Goal: Task Accomplishment & Management: Manage account settings

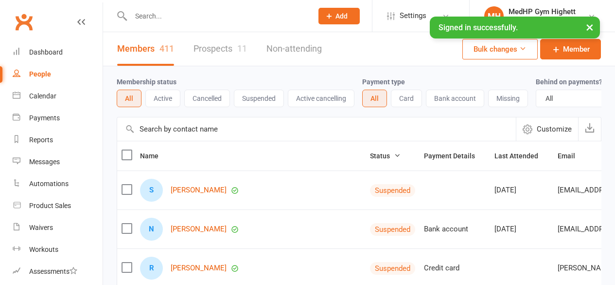
select select "100"
click at [53, 63] on link "Dashboard" at bounding box center [58, 52] width 90 height 22
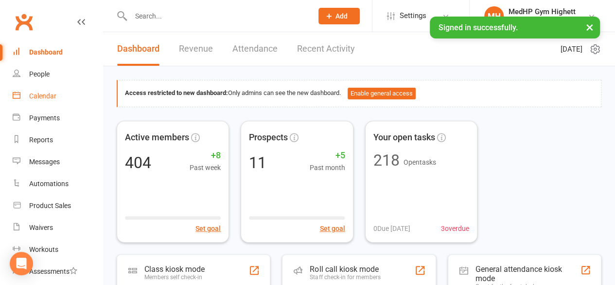
click at [52, 95] on div "Calendar" at bounding box center [42, 96] width 27 height 8
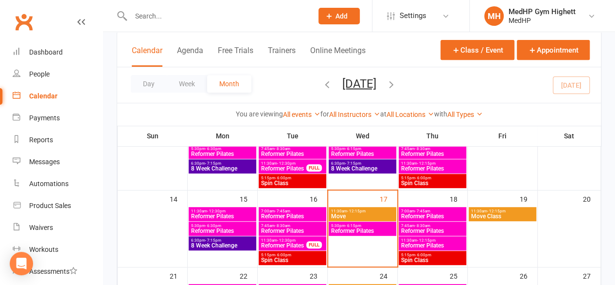
scroll to position [218, 0]
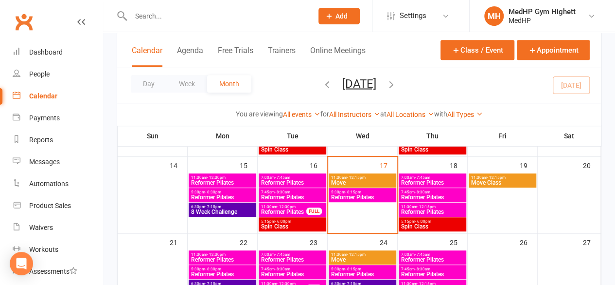
click at [343, 178] on span "11:30am - 12:15pm" at bounding box center [363, 177] width 64 height 4
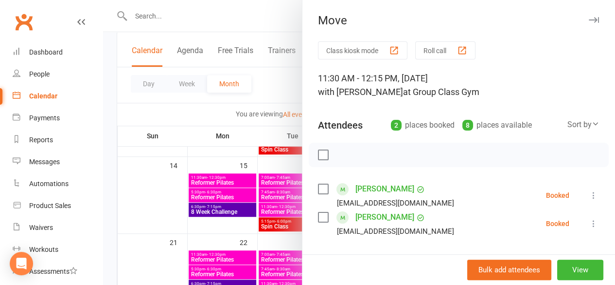
click at [233, 196] on div at bounding box center [359, 142] width 512 height 285
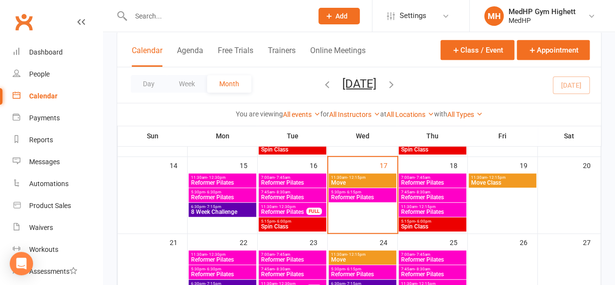
click at [219, 204] on span "- 7:15pm" at bounding box center [213, 206] width 16 height 4
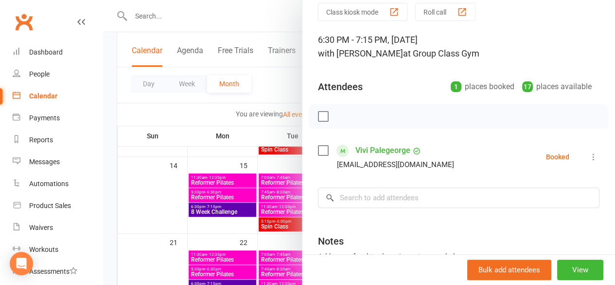
scroll to position [44, 0]
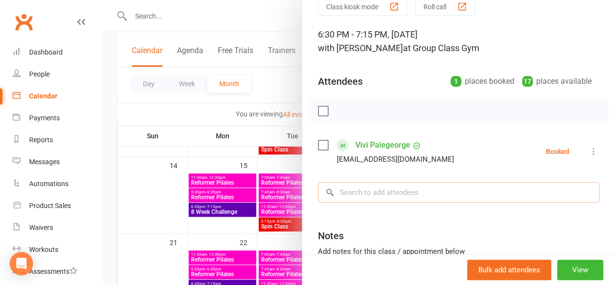
click at [360, 193] on input "search" at bounding box center [459, 192] width 282 height 20
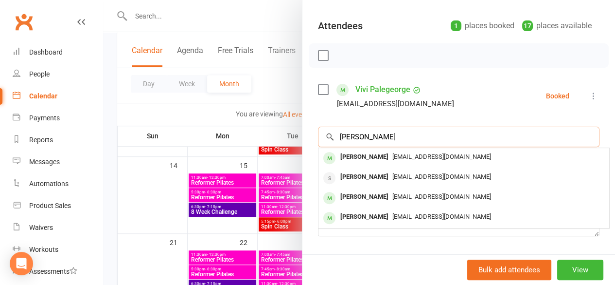
scroll to position [100, 0]
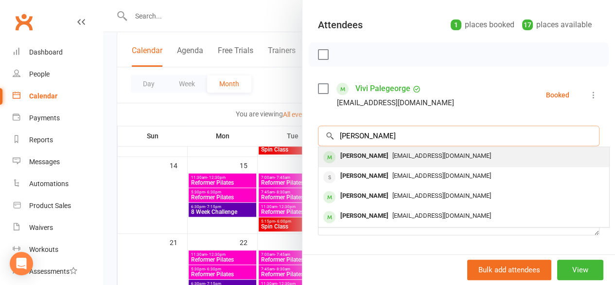
type input "[PERSON_NAME]"
click at [410, 160] on div "[EMAIL_ADDRESS][DOMAIN_NAME]" at bounding box center [464, 156] width 283 height 14
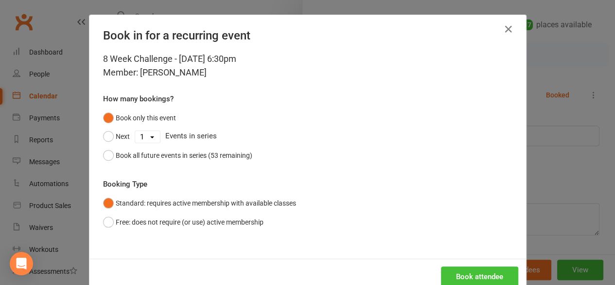
click at [459, 266] on button "Book attendee" at bounding box center [479, 276] width 77 height 20
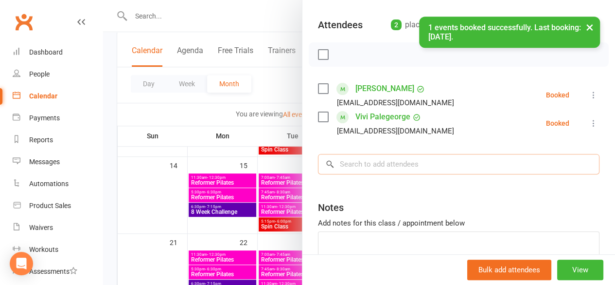
click at [376, 163] on input "search" at bounding box center [459, 164] width 282 height 20
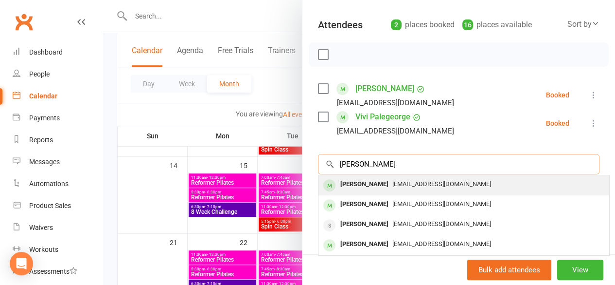
type input "[PERSON_NAME]"
click at [393, 182] on span "[EMAIL_ADDRESS][DOMAIN_NAME]" at bounding box center [442, 183] width 99 height 7
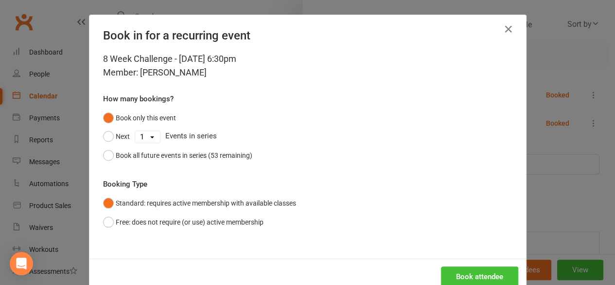
click at [458, 275] on button "Book attendee" at bounding box center [479, 276] width 77 height 20
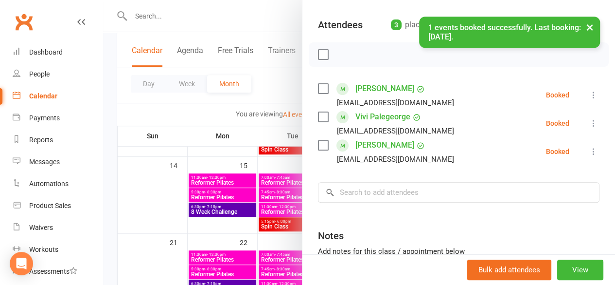
scroll to position [0, 0]
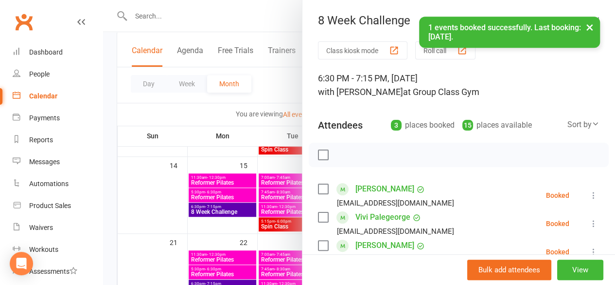
click at [583, 27] on button "×" at bounding box center [590, 27] width 18 height 21
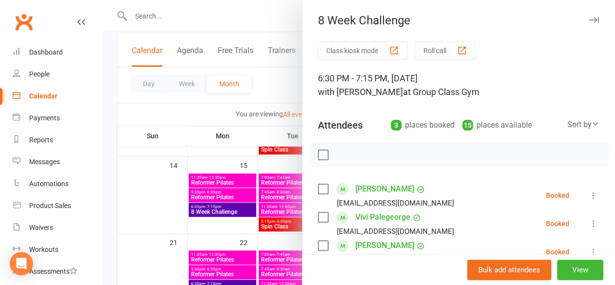
click at [588, 23] on button "button" at bounding box center [594, 20] width 12 height 12
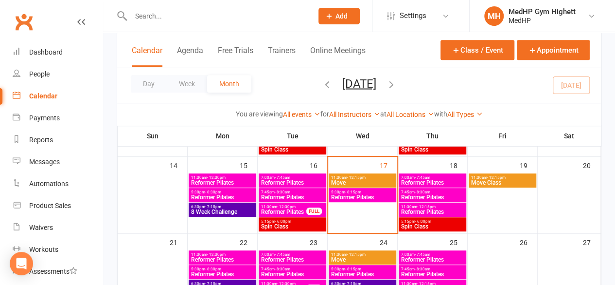
click at [277, 181] on span "Reformer Pilates" at bounding box center [293, 183] width 64 height 6
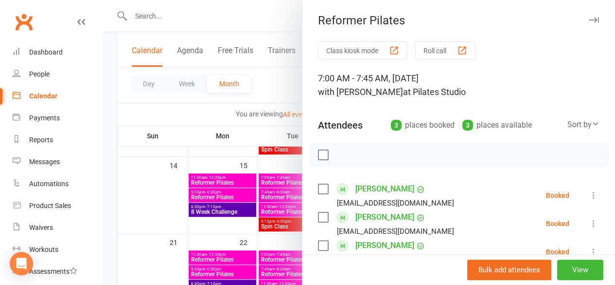
click at [589, 19] on icon "button" at bounding box center [594, 20] width 10 height 6
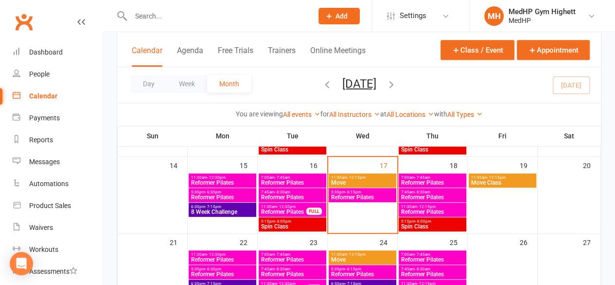
click at [309, 219] on span "5:15pm - 6:00pm" at bounding box center [293, 221] width 64 height 4
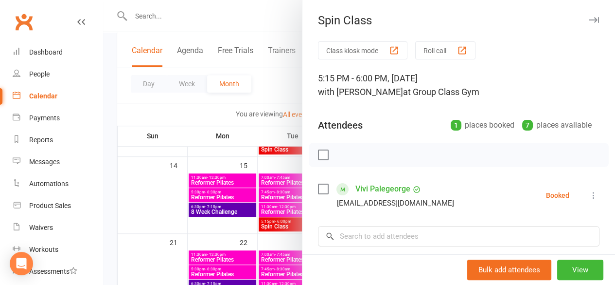
click at [589, 18] on icon "button" at bounding box center [594, 20] width 10 height 6
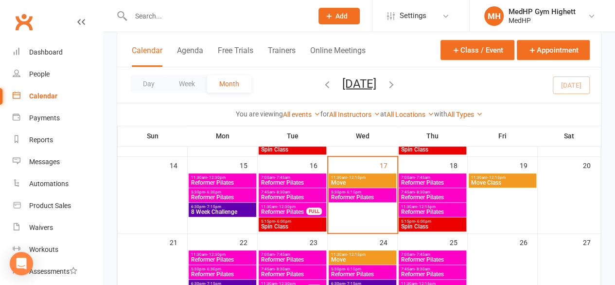
click at [420, 223] on span "Spin Class" at bounding box center [433, 226] width 64 height 6
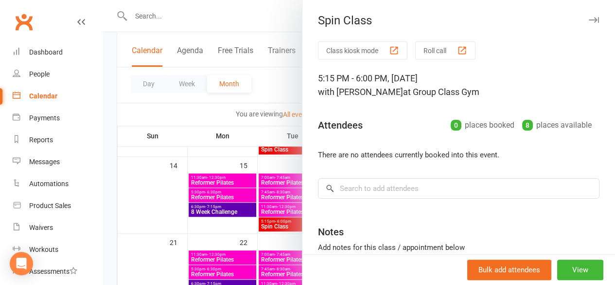
click at [585, 15] on div "Spin Class" at bounding box center [459, 21] width 313 height 14
click at [588, 16] on button "button" at bounding box center [594, 20] width 12 height 12
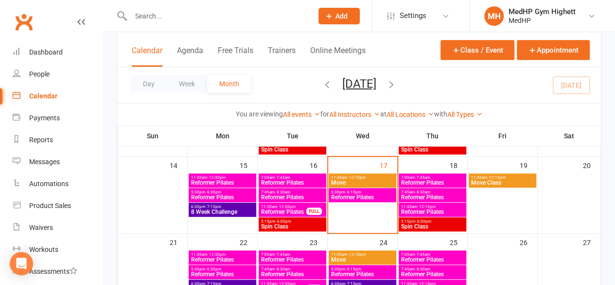
click at [434, 201] on div "7:45am - 8:30am Reformer Pilates" at bounding box center [433, 195] width 68 height 14
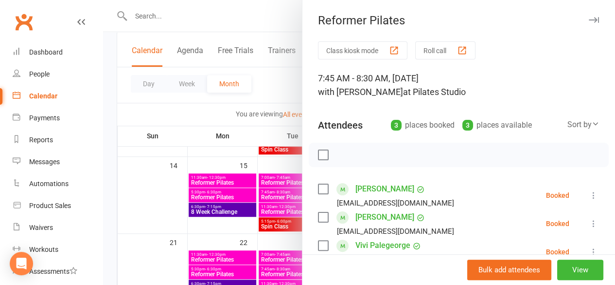
click at [589, 20] on icon "button" at bounding box center [594, 20] width 10 height 6
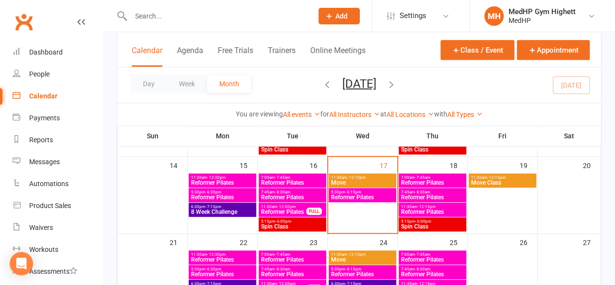
click at [416, 195] on span "Reformer Pilates" at bounding box center [433, 197] width 64 height 6
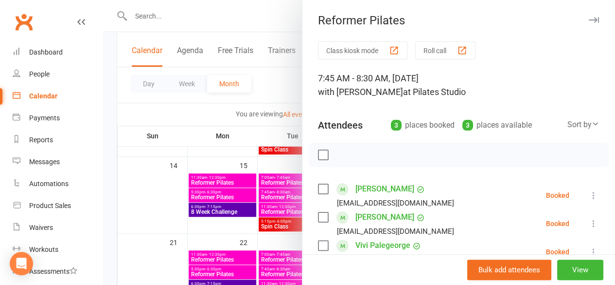
click at [589, 18] on icon "button" at bounding box center [594, 20] width 10 height 6
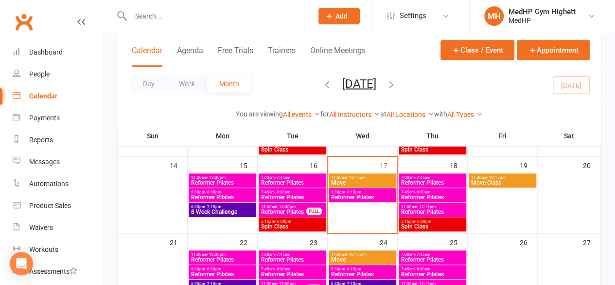
click at [422, 180] on span "Reformer Pilates" at bounding box center [433, 183] width 64 height 6
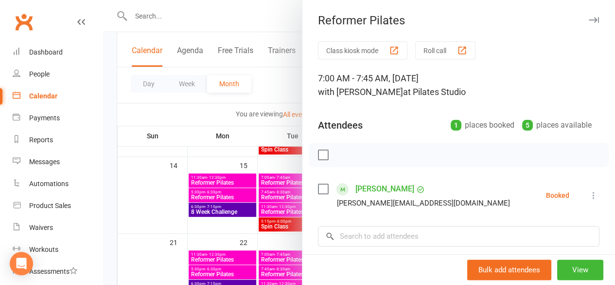
click at [589, 18] on icon "button" at bounding box center [594, 20] width 10 height 6
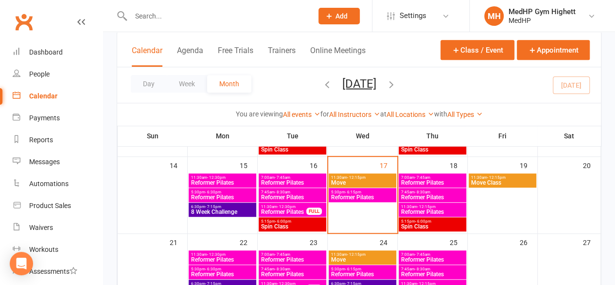
click at [342, 180] on span "Move" at bounding box center [363, 183] width 64 height 6
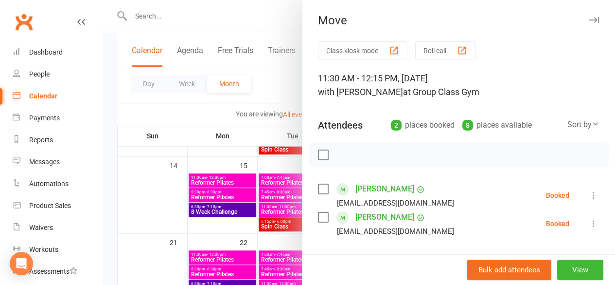
click at [589, 19] on icon "button" at bounding box center [594, 20] width 10 height 6
